Goal: Information Seeking & Learning: Learn about a topic

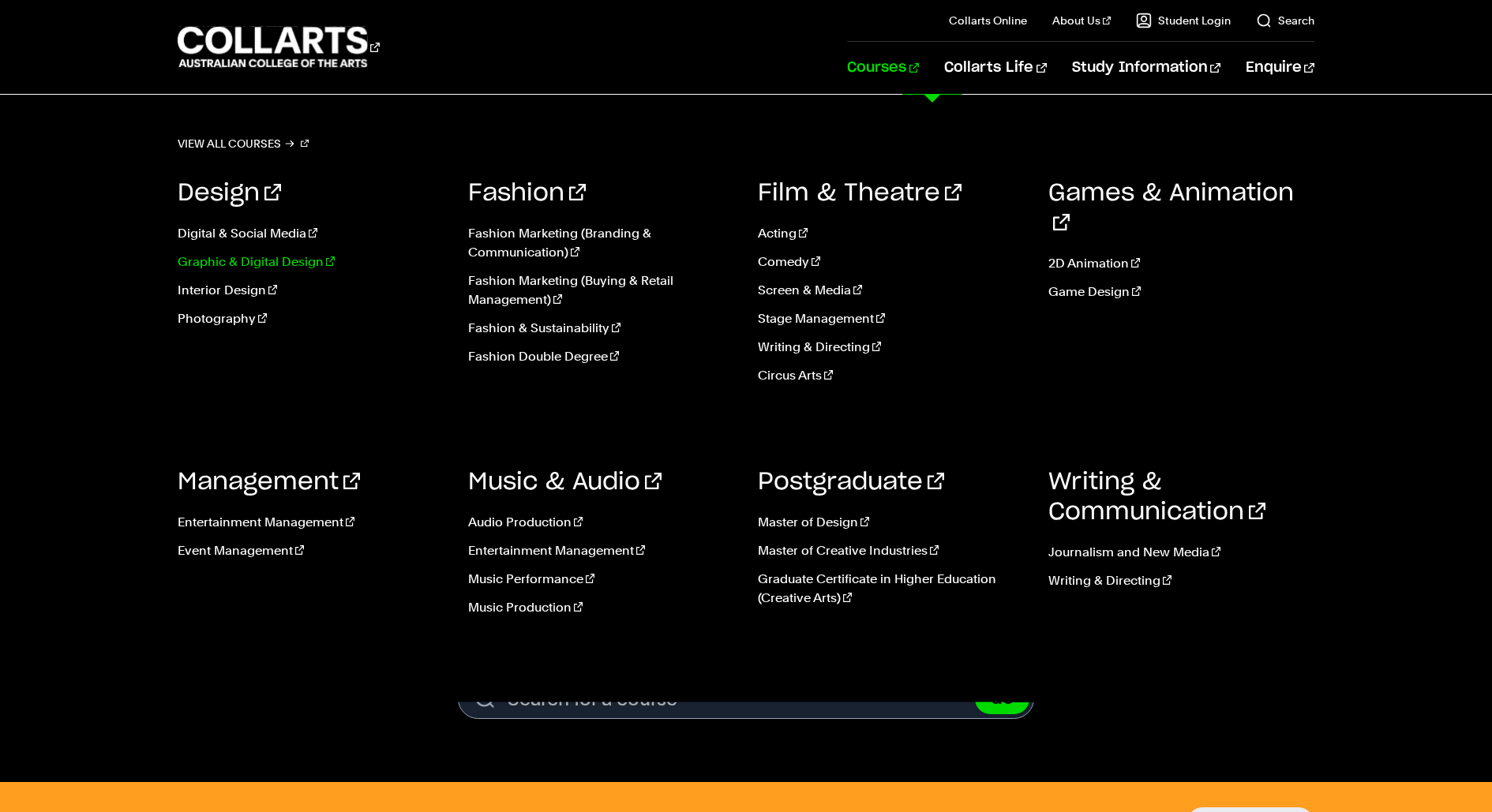
click at [224, 257] on link "Graphic & Digital Design" at bounding box center [311, 262] width 267 height 19
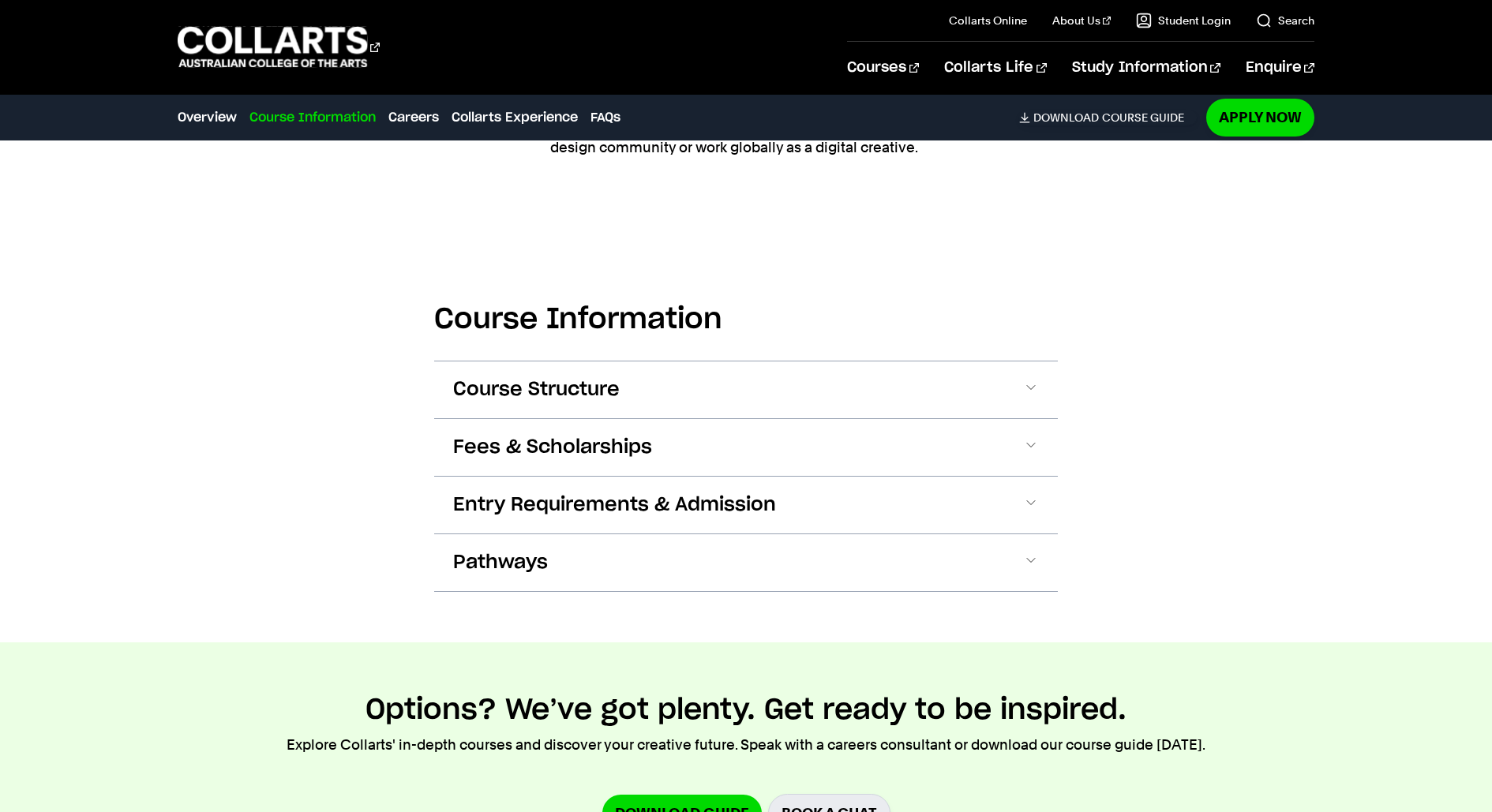
scroll to position [1760, 0]
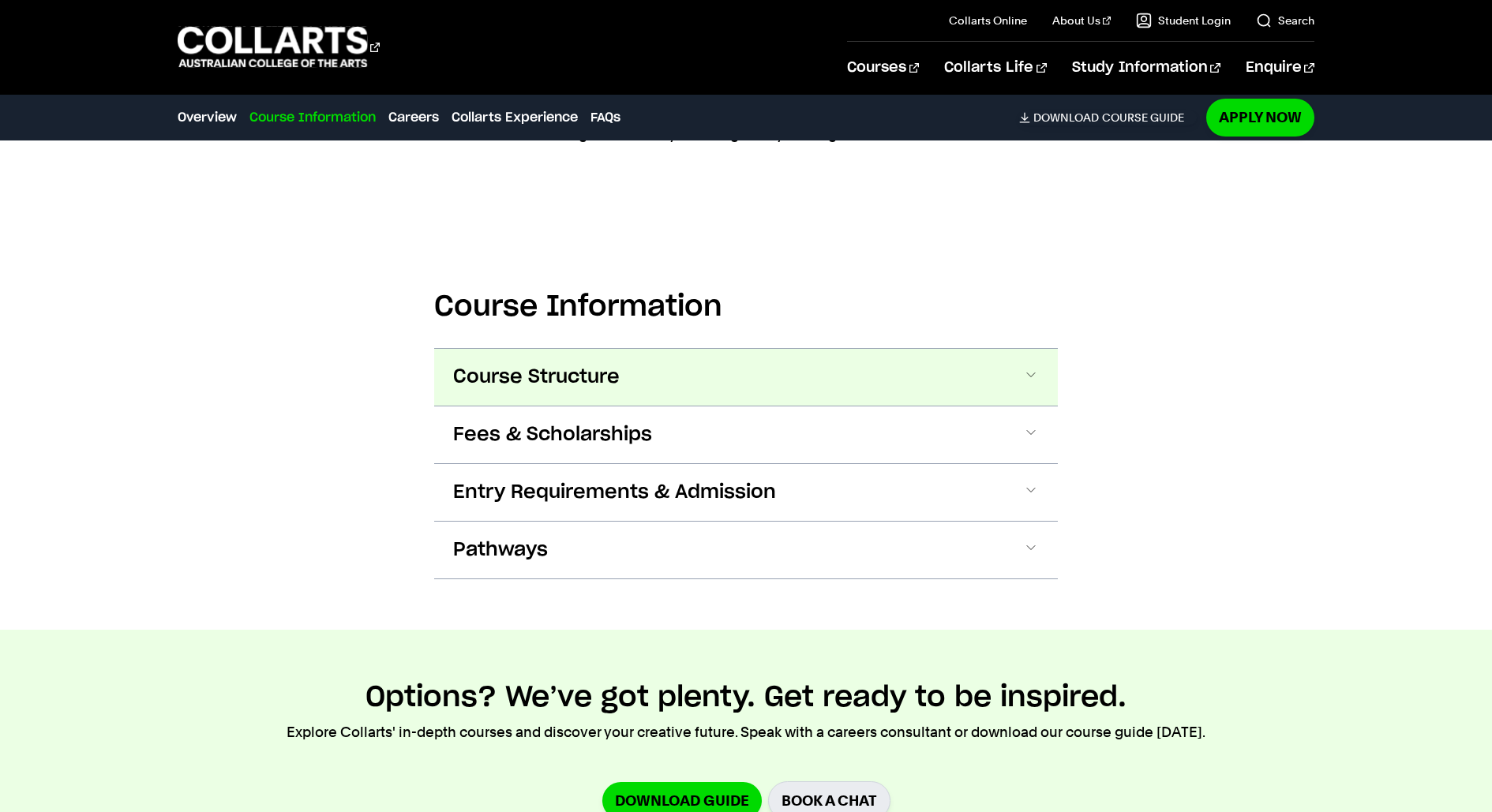
click at [545, 365] on span "Course Structure" at bounding box center [537, 377] width 166 height 25
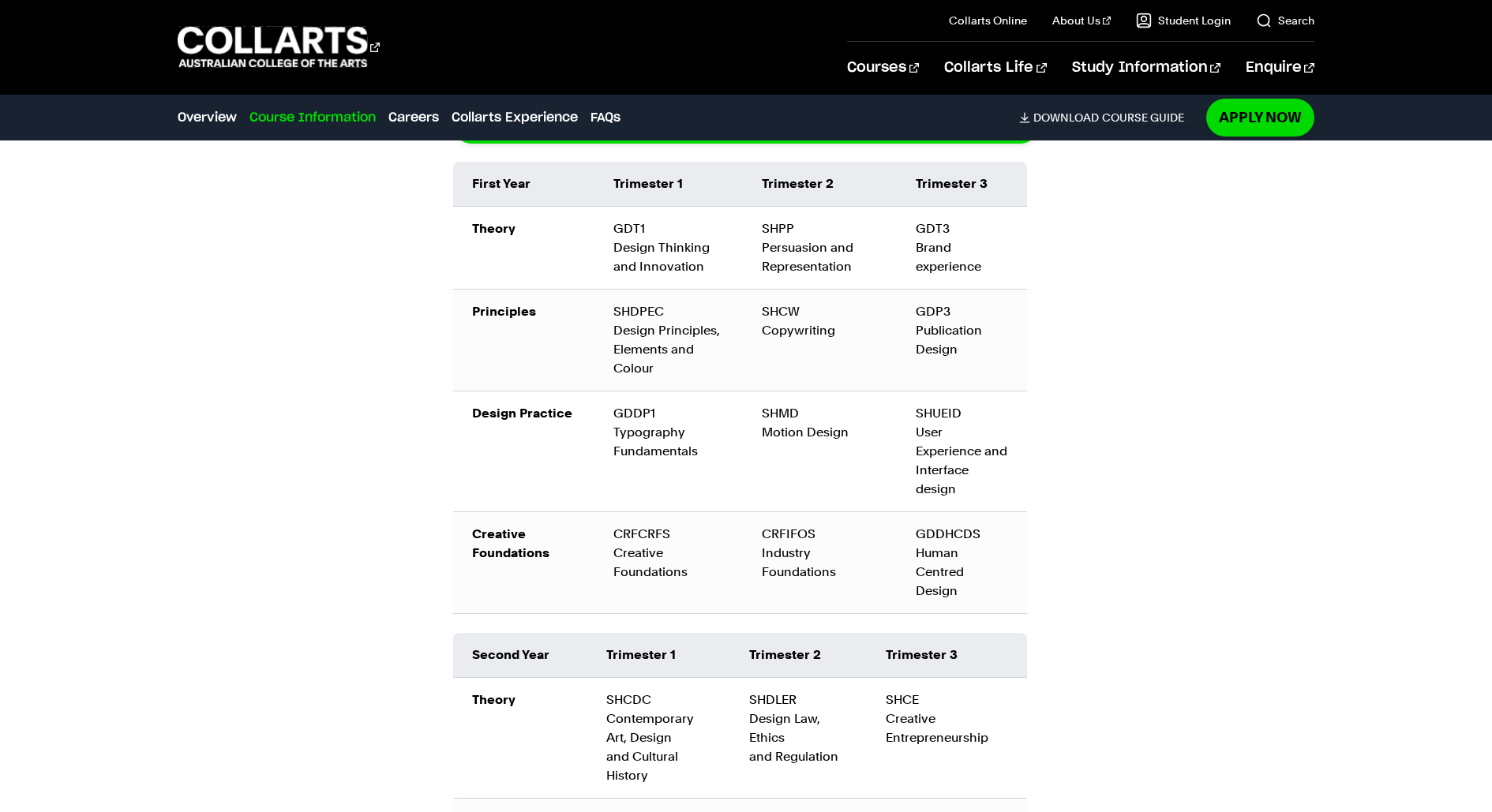
scroll to position [2173, 0]
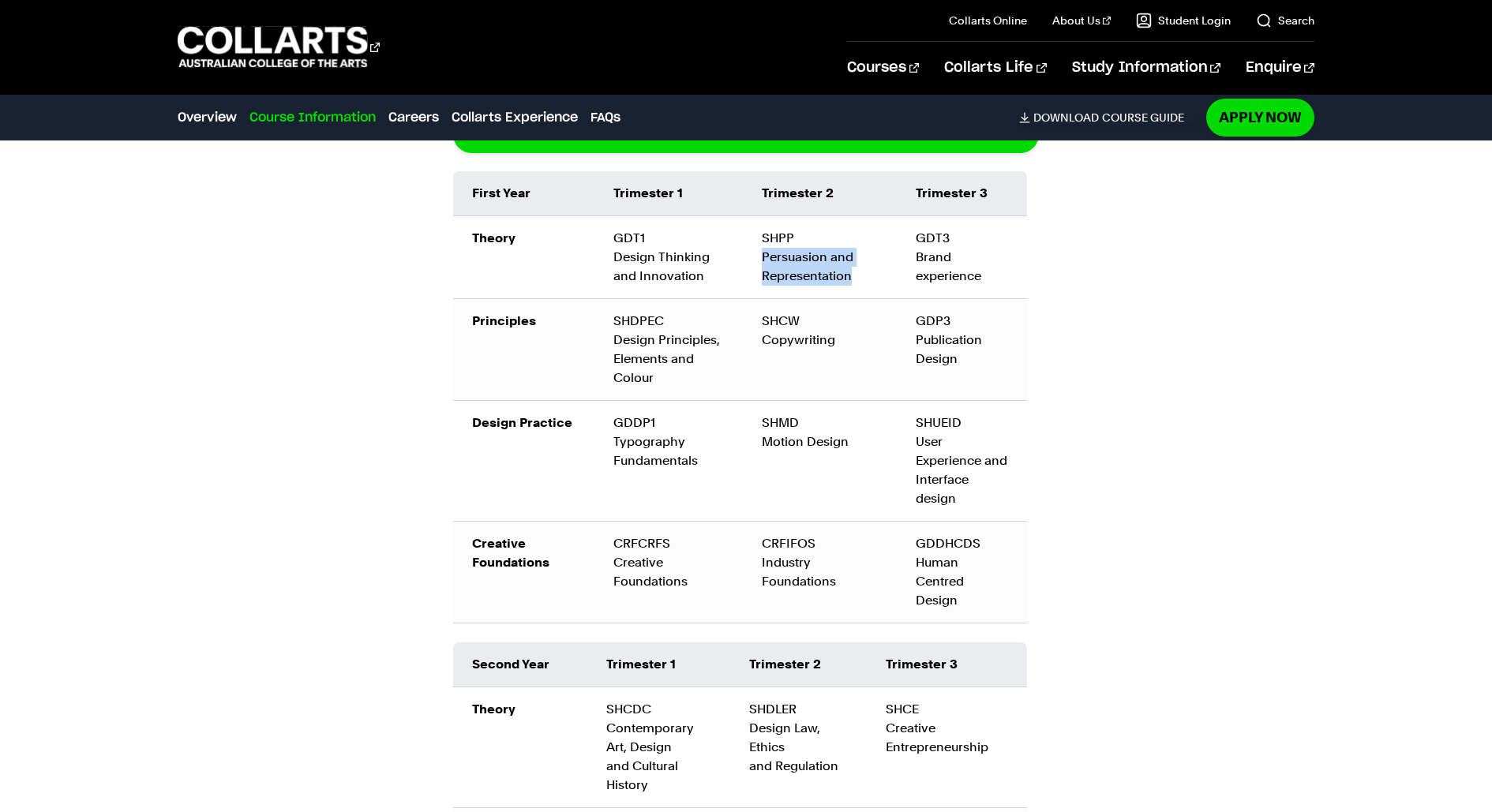
drag, startPoint x: 853, startPoint y: 246, endPoint x: 759, endPoint y: 230, distance: 95.4
click at [759, 230] on td "SHPP Persuasion and Representation" at bounding box center [820, 257] width 154 height 83
copy td "Persuasion and Representation"
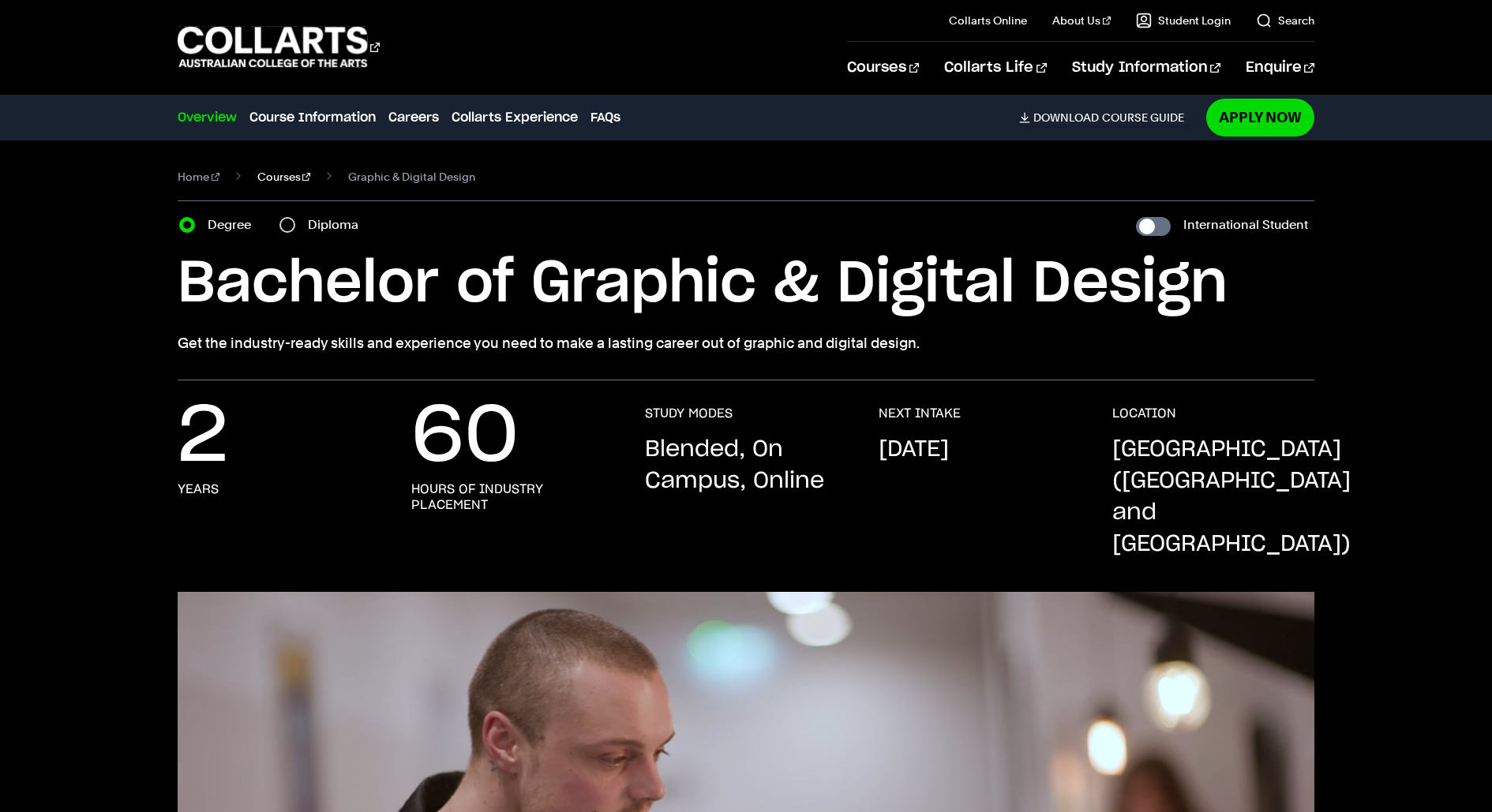
click at [257, 179] on link "Courses" at bounding box center [284, 176] width 54 height 22
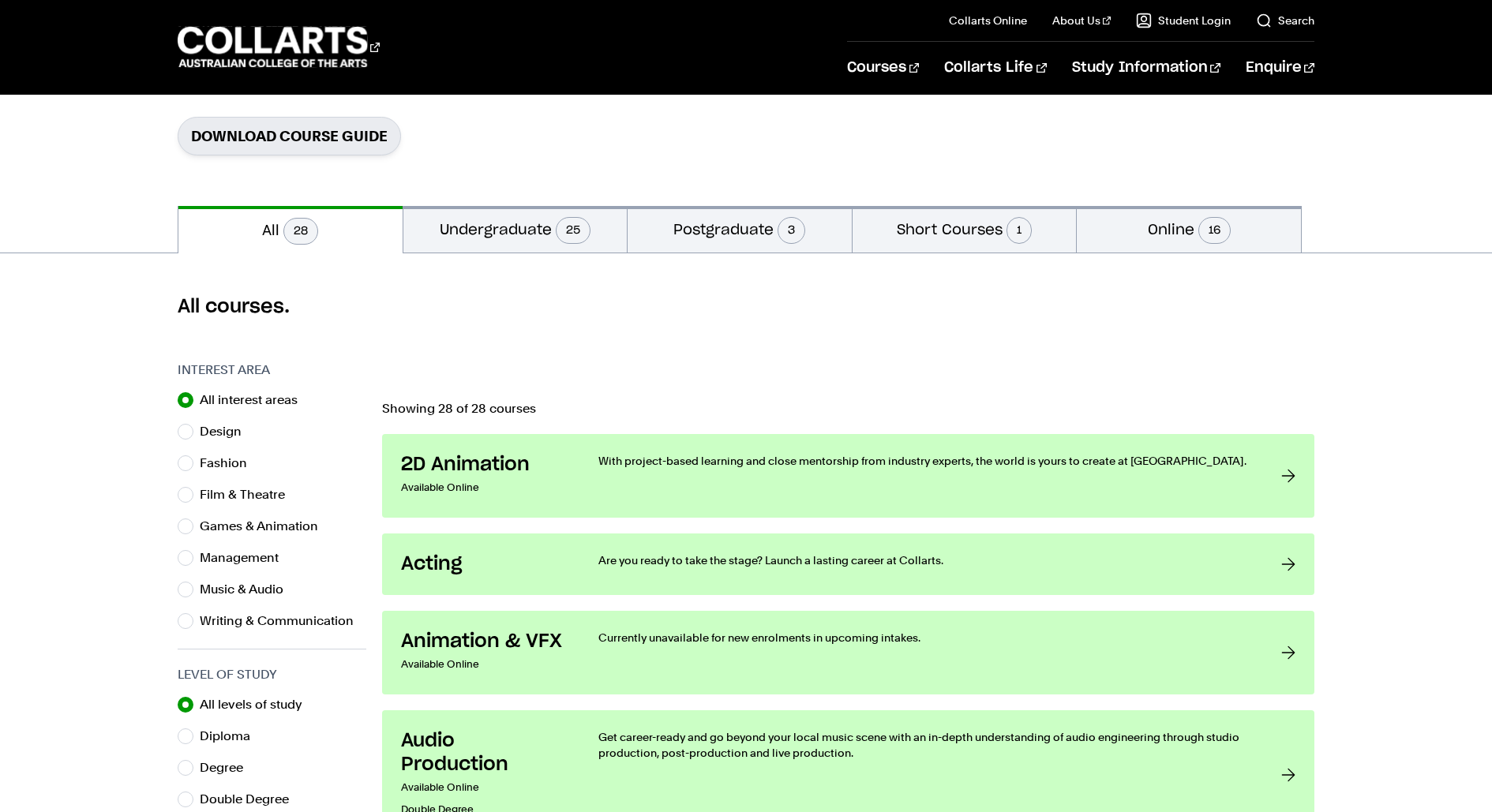
scroll to position [242, 0]
click at [458, 211] on button "Undergraduate 25" at bounding box center [515, 229] width 225 height 47
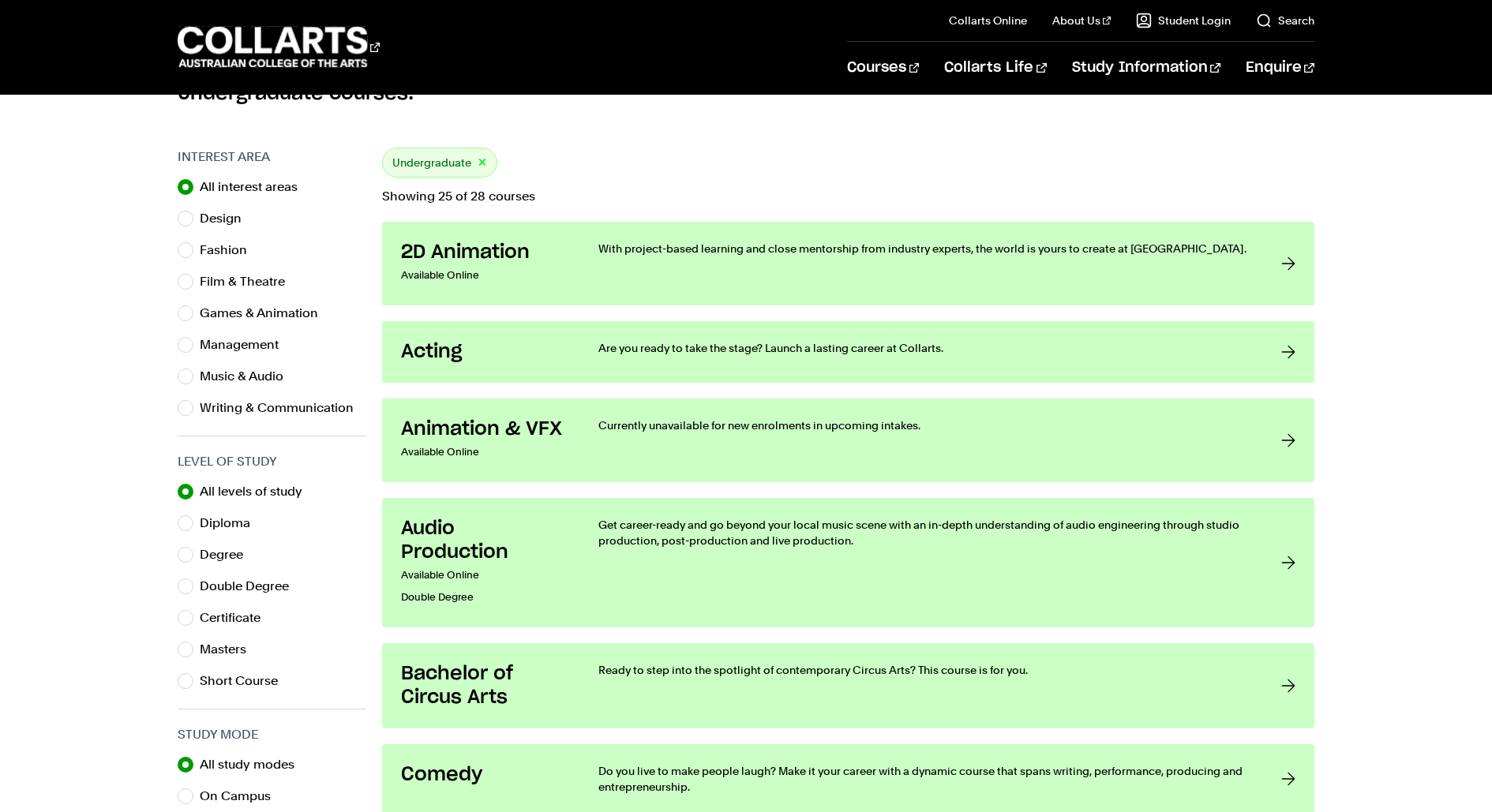
scroll to position [458, 0]
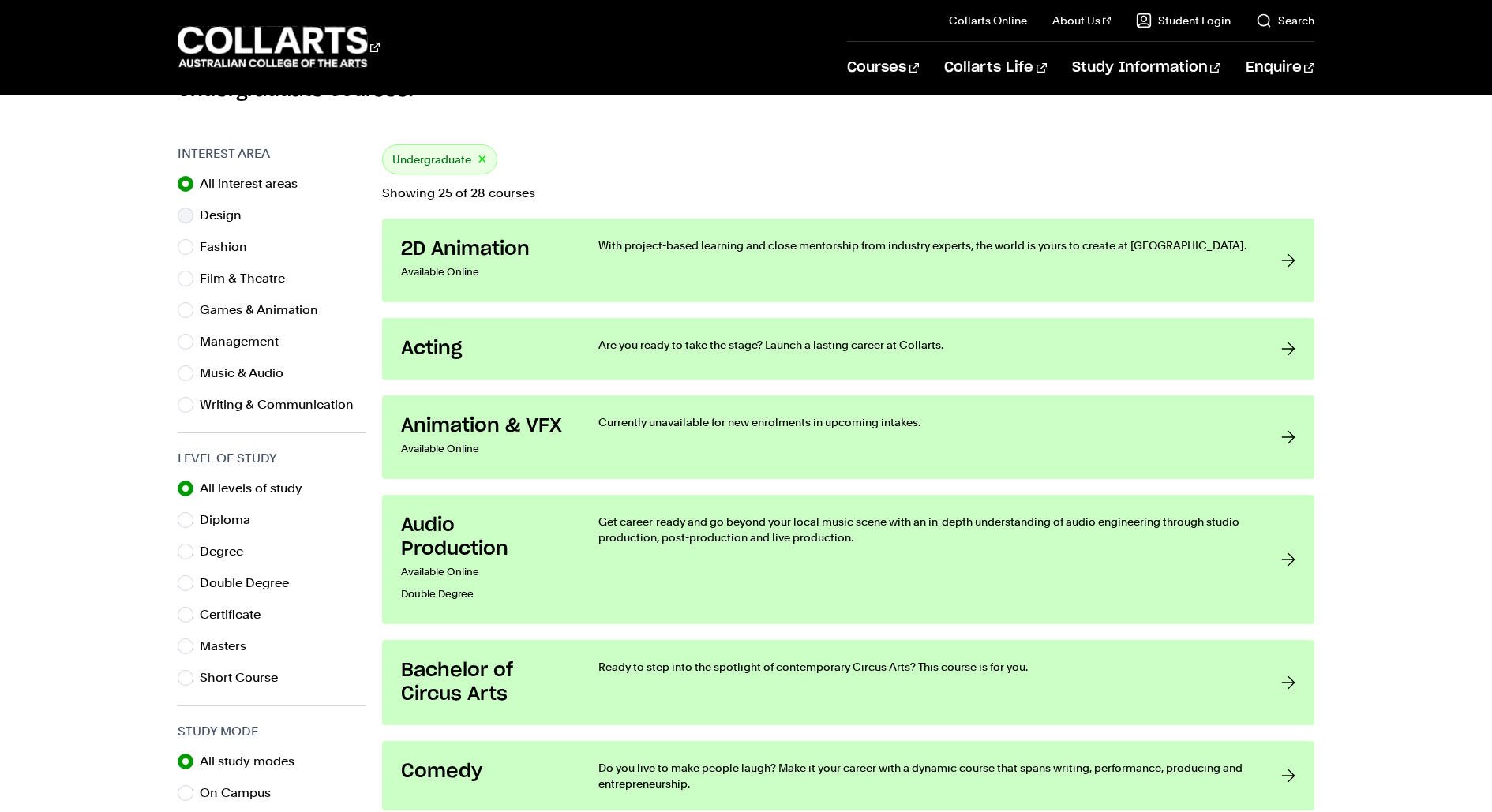
click at [225, 211] on label "Design" at bounding box center [226, 215] width 55 height 22
click at [193, 211] on input "Design" at bounding box center [186, 215] width 16 height 16
radio input "true"
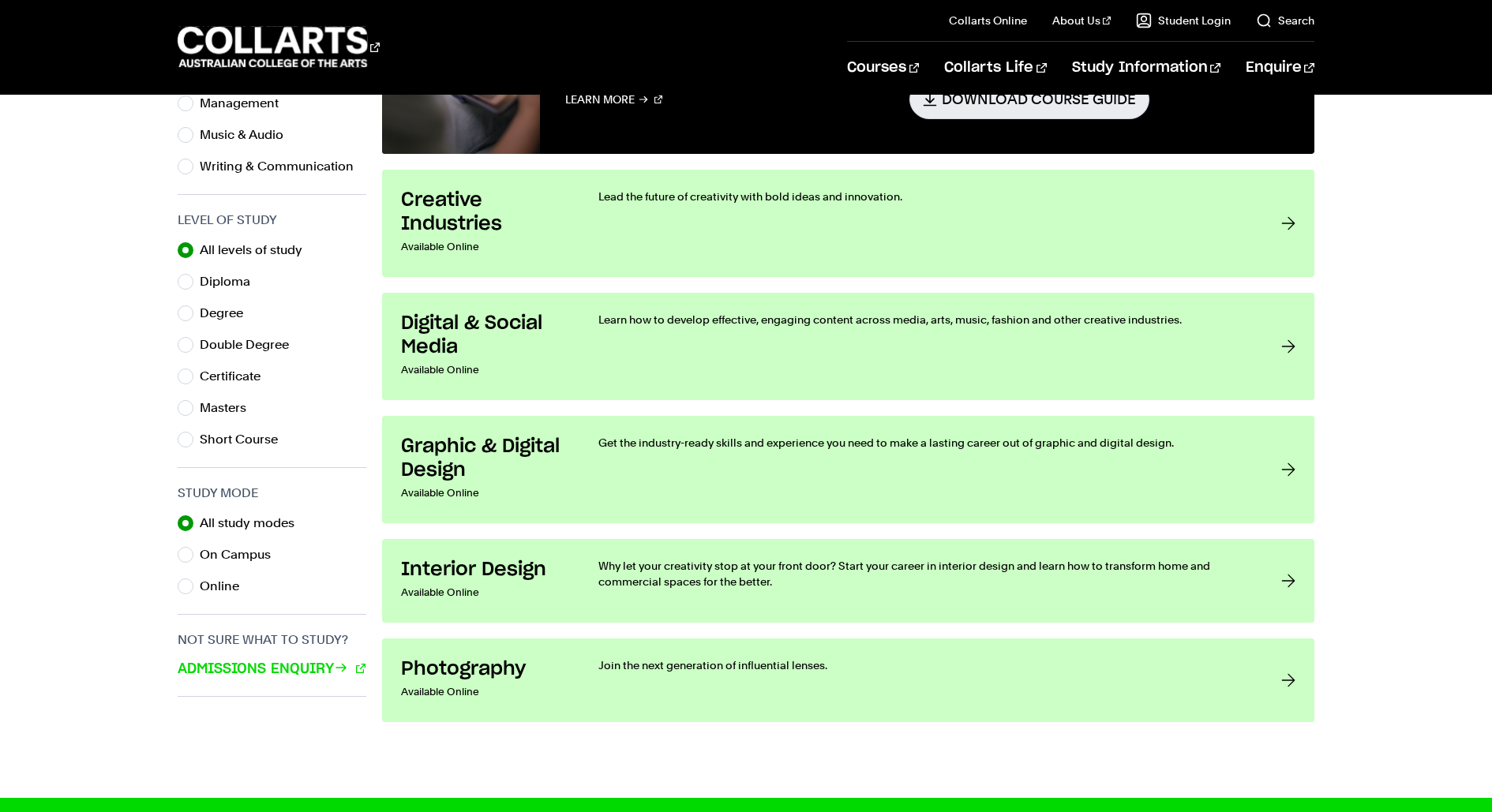
scroll to position [697, 0]
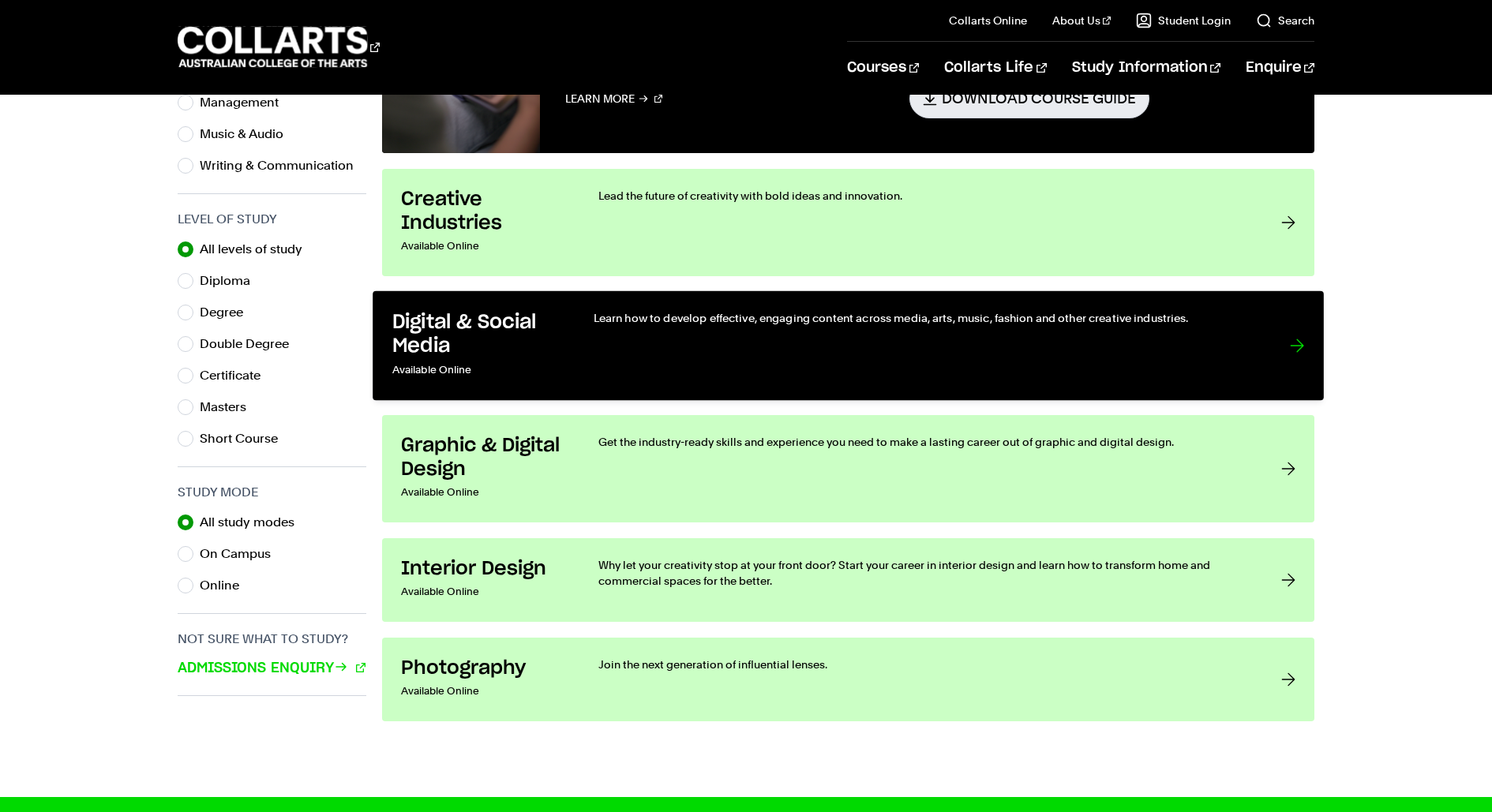
click at [507, 318] on h3 "Digital & Social Media" at bounding box center [476, 335] width 169 height 49
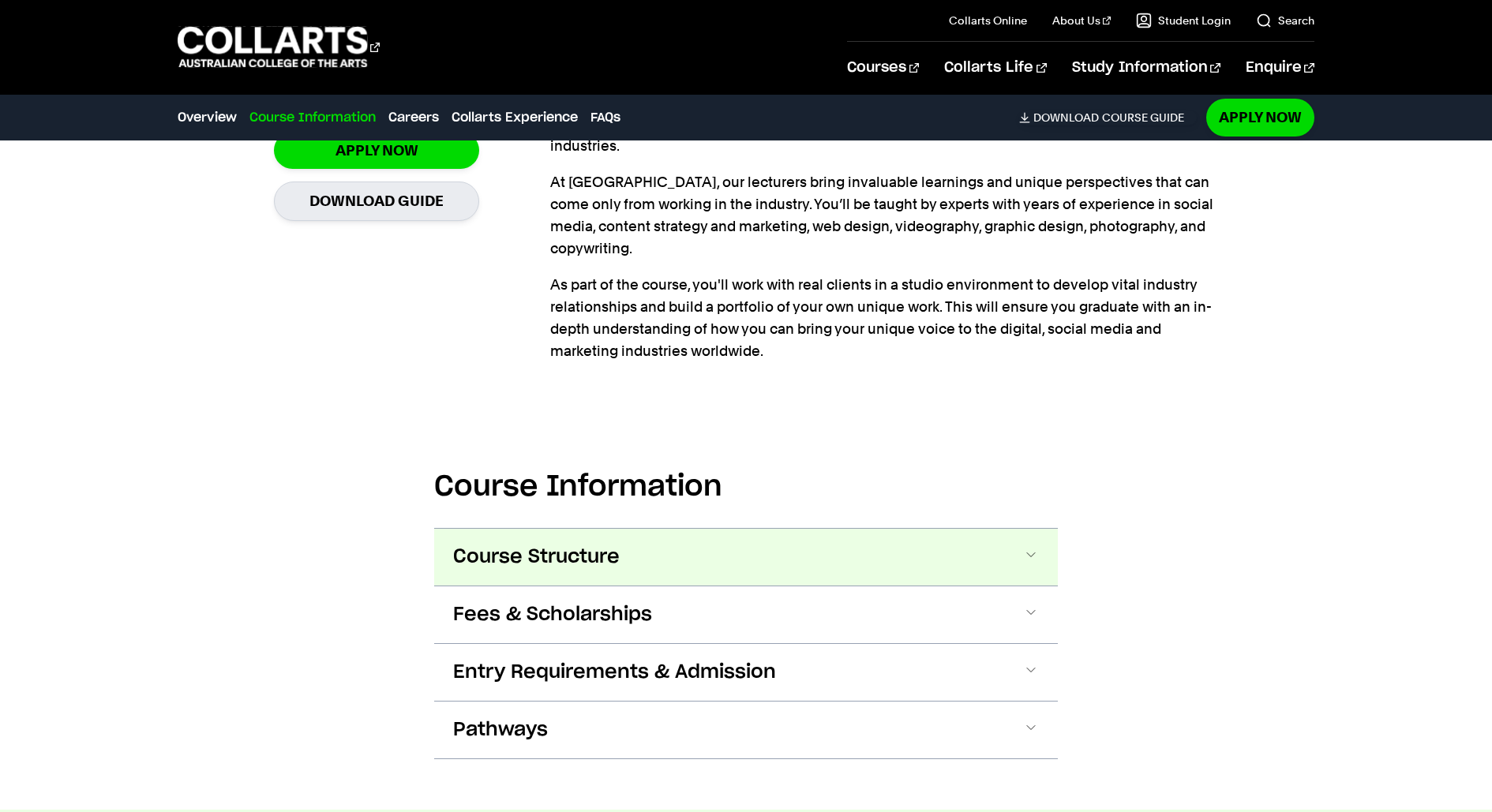
click at [542, 544] on span "Course Structure" at bounding box center [537, 556] width 166 height 25
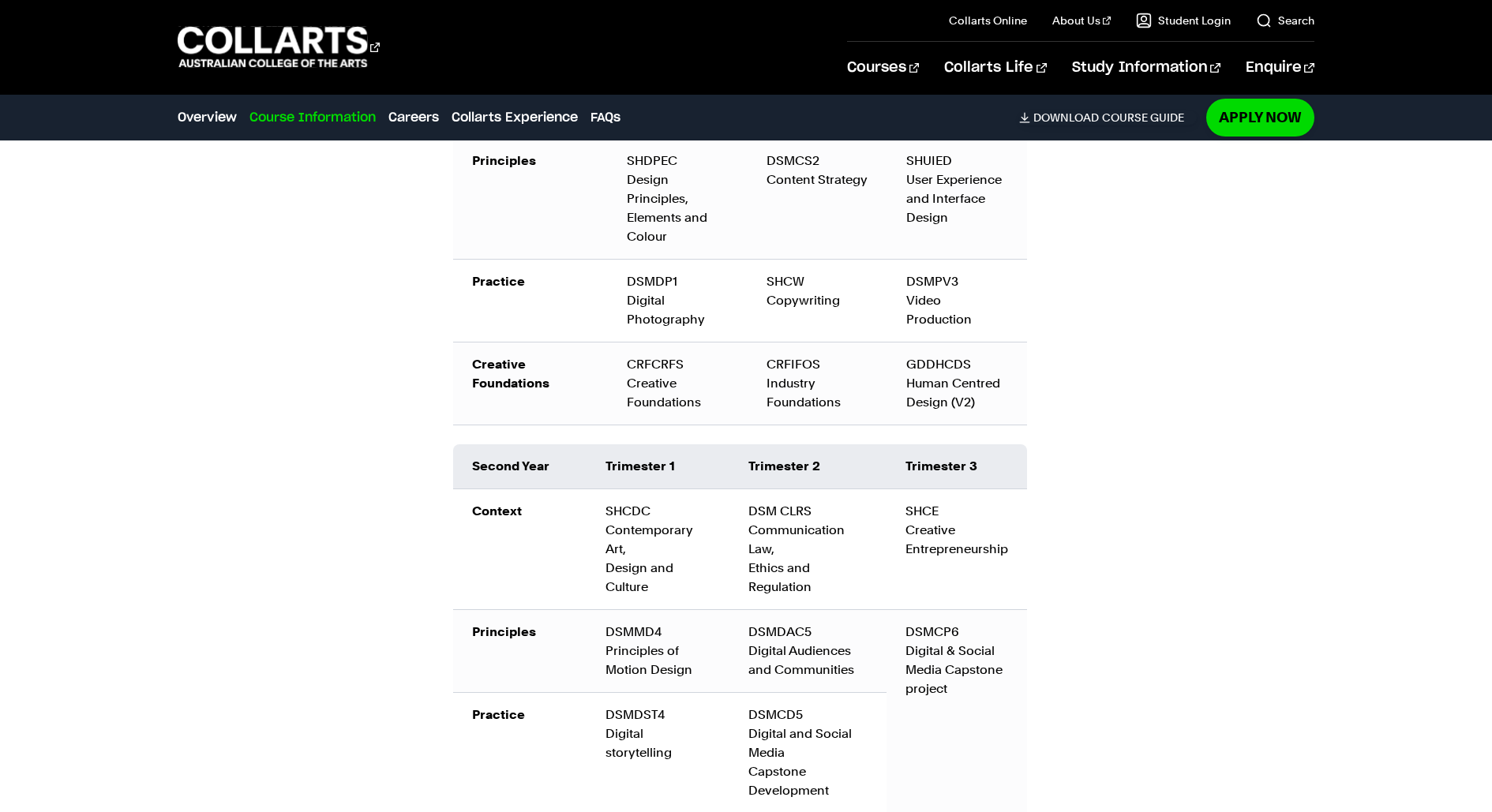
scroll to position [2268, 0]
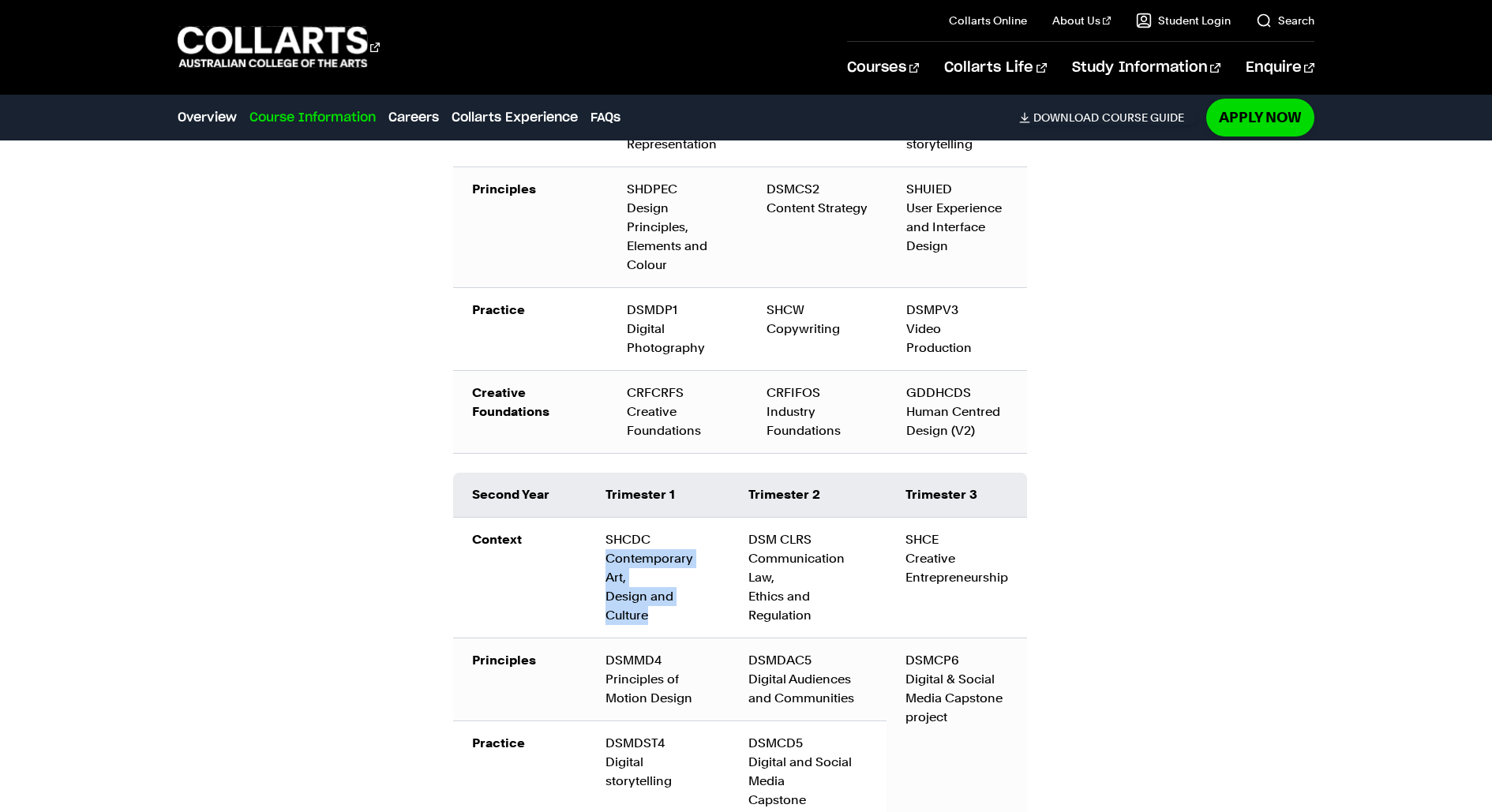
drag, startPoint x: 607, startPoint y: 484, endPoint x: 652, endPoint y: 533, distance: 66.5
click at [652, 533] on td "SHCDC Contemporary Art, Design and Culture" at bounding box center [657, 577] width 143 height 120
copy td "Contemporary Art, Design and Culture"
